Goal: Register for event/course

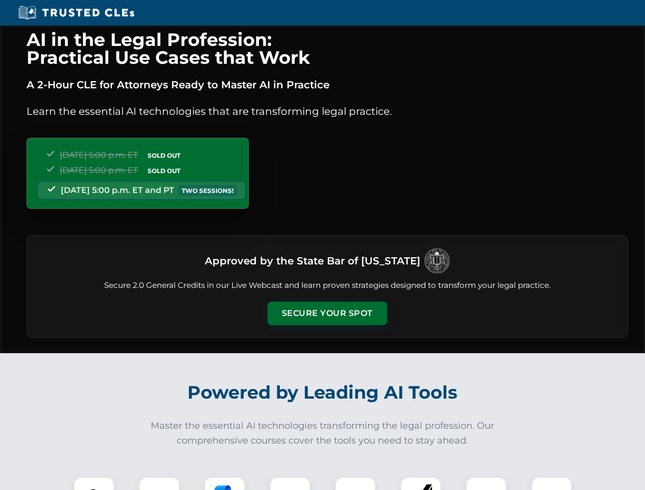
click at [327, 313] on button "Secure Your Spot" at bounding box center [326, 313] width 119 height 23
click at [94, 483] on img at bounding box center [94, 497] width 30 height 30
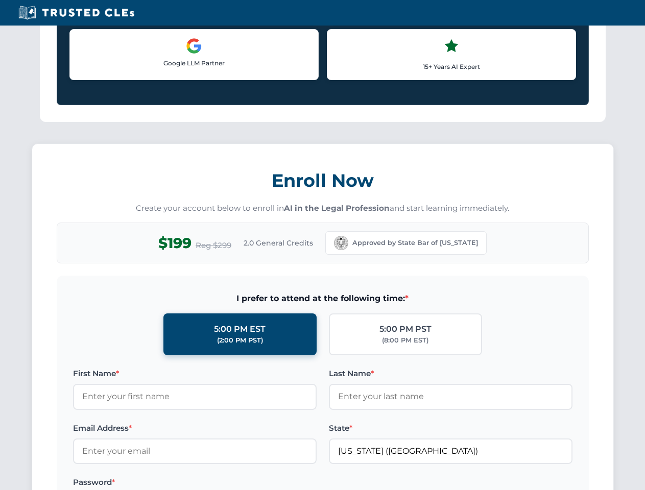
scroll to position [884, 0]
